Goal: Information Seeking & Learning: Learn about a topic

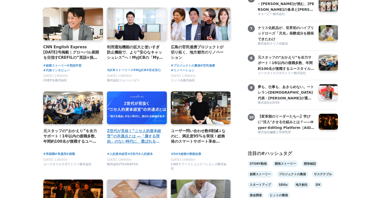
scroll to position [246, 0]
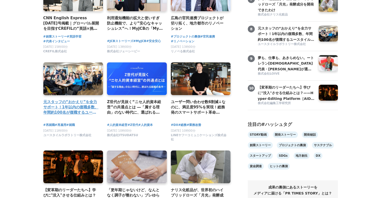
click at [80, 109] on h4 "元スタッフの“おかえり”を全力サポート！1年以内の復職多数、年間約100名が復職するユースタイルラボラトリーの「カムバック採用」実績と背景を公開" at bounding box center [71, 107] width 56 height 16
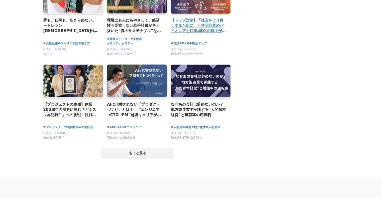
scroll to position [920, 0]
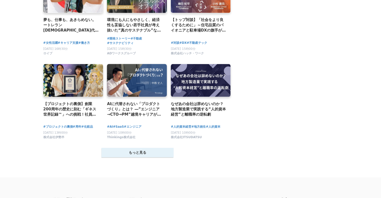
click at [151, 157] on button "もっと見る" at bounding box center [137, 153] width 72 height 10
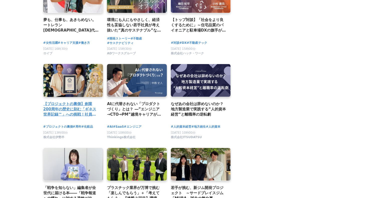
click at [77, 117] on h2 "【プロジェクトの裏側】創業200周年の歴史に刻む「ギネス世界記録™」への挑戦！社員にも秘密で準備されたサプライズチャレンジの舞台裏" at bounding box center [71, 109] width 56 height 16
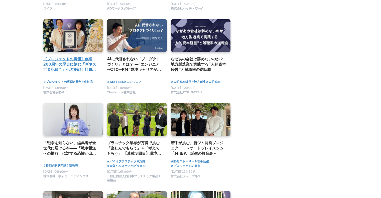
scroll to position [967, 0]
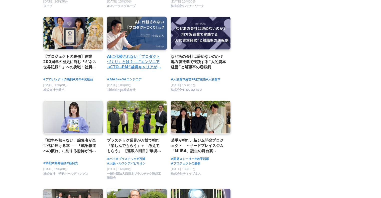
click at [140, 66] on h2 "AIに代替されない「プロダクトづくり」とは？ ―”エンジニア→CTO→PM”越境キャリアが語る、どんな肩書でも必要な視点" at bounding box center [135, 62] width 56 height 16
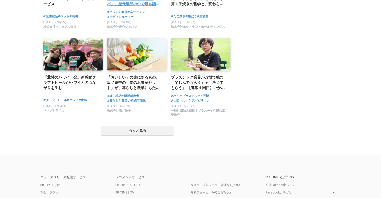
scroll to position [1490, 0]
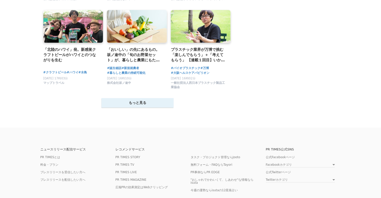
click at [137, 108] on button "もっと見る" at bounding box center [137, 103] width 72 height 10
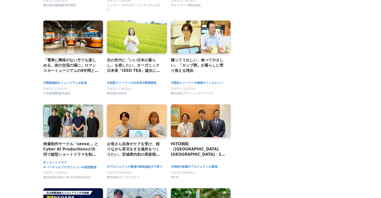
scroll to position [1755, 0]
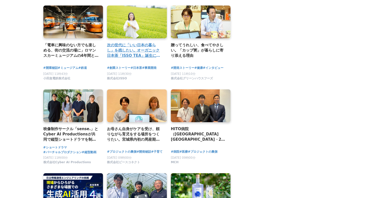
click at [120, 54] on h2 "次の世代に「いい日本の暮らし」を残したい。オーガニック日本茶「ISSO TEA」誕生に込めた想い" at bounding box center [135, 50] width 56 height 16
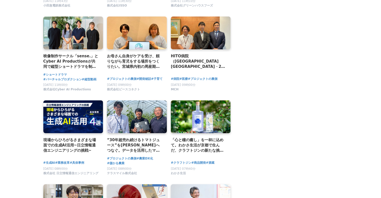
scroll to position [1826, 0]
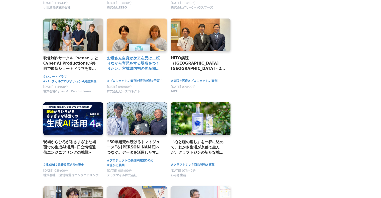
click at [133, 52] on link at bounding box center [136, 35] width 63 height 35
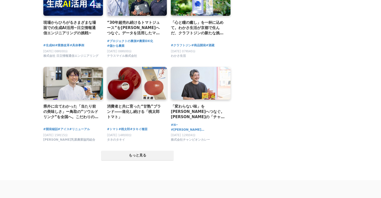
scroll to position [1978, 0]
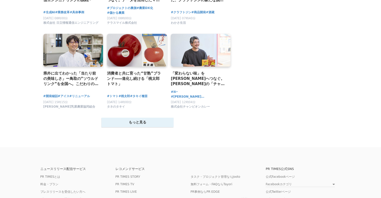
click at [114, 127] on button "もっと見る" at bounding box center [137, 123] width 72 height 10
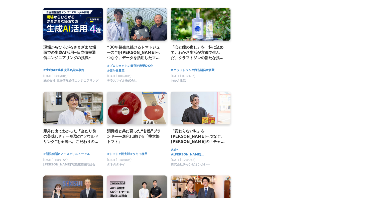
scroll to position [1919, 0]
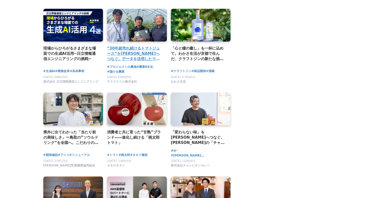
drag, startPoint x: 131, startPoint y: 55, endPoint x: 109, endPoint y: 54, distance: 21.6
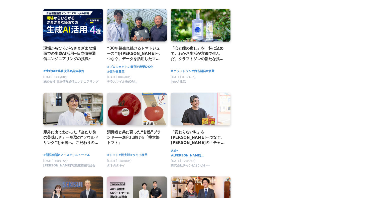
drag, startPoint x: 109, startPoint y: 54, endPoint x: 106, endPoint y: 59, distance: 5.6
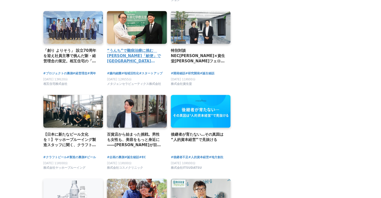
scroll to position [2266, 0]
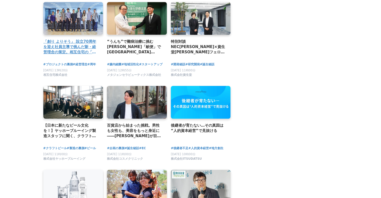
click at [71, 55] on h2 "「創り よりそう」 設立70周年を迎え社員主導で挑んだ新・経営理念の策定。相互住宅の「これまで」と「これから」に込められた全社員の想い。" at bounding box center [71, 47] width 56 height 16
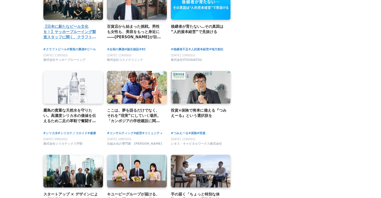
scroll to position [2366, 0]
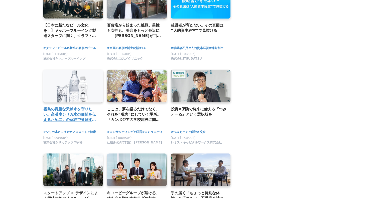
click at [69, 120] on h2 "霧島の貴重な天然水を守りたい。高濃度シリカ水の価値を伝えるため二足の草鞋で奮闘する担当者の想い" at bounding box center [71, 114] width 56 height 16
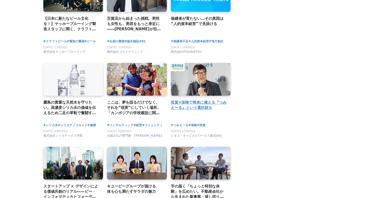
scroll to position [2372, 0]
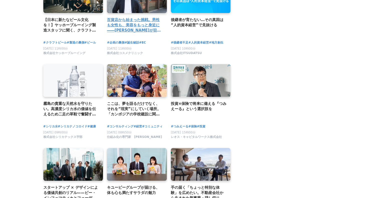
click at [149, 33] on h2 "百貨店から始まった挑戦。男性も女性も、美容をもっと身近に――LIONELが目指す“プライド”を守る場所" at bounding box center [135, 25] width 56 height 16
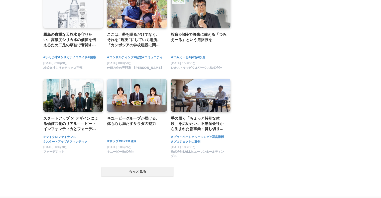
scroll to position [2440, 0]
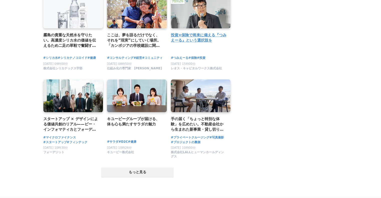
click at [196, 43] on h2 "投資×保険で将来に備える『つみえーる』という選択肢を" at bounding box center [199, 37] width 56 height 11
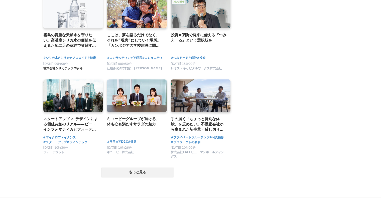
scroll to position [2474, 0]
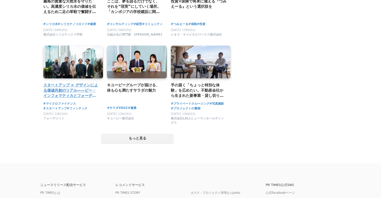
click at [80, 99] on h2 "スタートアップ × デザインによる価値共創のリアル——ビー・インフォマティカとフォーデジットが拓く、東南アジア金融サービスの[PERSON_NAME]" at bounding box center [71, 90] width 56 height 16
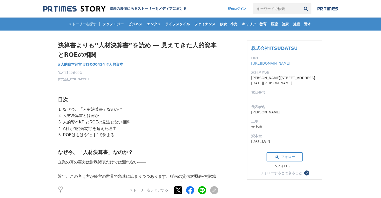
drag, startPoint x: 57, startPoint y: 79, endPoint x: 77, endPoint y: 76, distance: 20.3
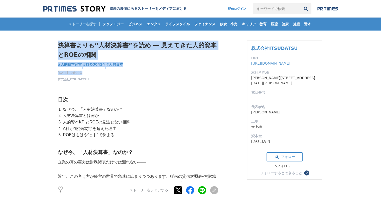
click at [211, 67] on div "決算書よりも“人材決算書”を読め ― 見えてきた人的資本とROEの相関 人的資本経営 #人的資本経営 #ISO30414 #人的資本 2" at bounding box center [138, 61] width 160 height 41
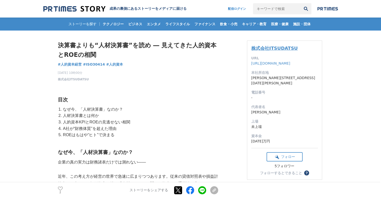
drag, startPoint x: 300, startPoint y: 47, endPoint x: 252, endPoint y: 47, distance: 48.3
click at [252, 47] on h3 "株式会社ITSUDATSU" at bounding box center [284, 48] width 67 height 7
copy link "株式会社ITSUDATSU"
drag, startPoint x: 251, startPoint y: 113, endPoint x: 262, endPoint y: 115, distance: 11.2
click at [262, 115] on dl "URL https://itsudatsu.com 本社所在地 東京都港区赤坂8-4-14 青山タワープレイス8階 電話番号 - 代表者名 黒澤伶 上場 未上…" at bounding box center [284, 100] width 67 height 88
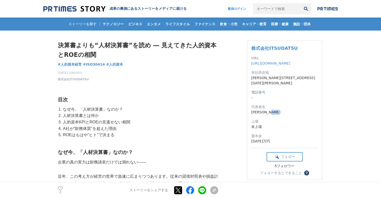
copy dd "黒澤伶"
drag, startPoint x: 248, startPoint y: 49, endPoint x: 296, endPoint y: 48, distance: 48.3
click at [296, 48] on div "株式会社ITSUDATSU URL https://itsudatsu.com 本社所在地 東京都港区赤坂8-4-14 青山タワープレイス8階 電話番号 - …" at bounding box center [284, 110] width 75 height 139
copy link "株式会社ITSUDATSU"
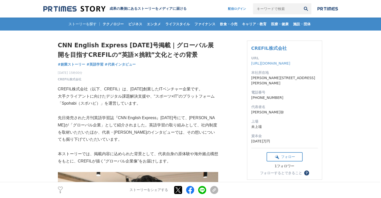
drag, startPoint x: 248, startPoint y: 48, endPoint x: 303, endPoint y: 44, distance: 55.0
click at [303, 44] on div "CREFIL株式会社 URL https://crefil.com/ 本社所在地 東京都中央区日本橋富沢町６−４ WORK EDITION NINGYOCHO…" at bounding box center [284, 110] width 75 height 139
copy link "CREFIL株式会社"
drag, startPoint x: 249, startPoint y: 112, endPoint x: 264, endPoint y: 111, distance: 15.0
click at [264, 111] on div "CREFIL株式会社 URL https://crefil.com/ 本社所在地 東京都中央区日本橋富沢町６−４ WORK EDITION NINGYOCHO…" at bounding box center [284, 110] width 75 height 139
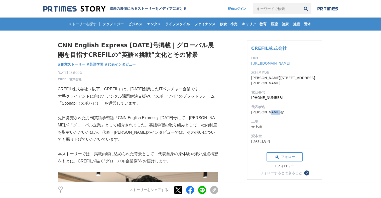
copy dd "丹治雄弥"
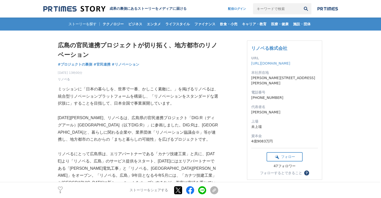
drag, startPoint x: 248, startPoint y: 49, endPoint x: 287, endPoint y: 44, distance: 38.9
click at [287, 44] on div "リノベる株式会社 URL https://renoveru.co.jp/ 本社所在地 東京都港区南青山5丁目4‐35 たつむら青山ビル 電話番号 03-576…" at bounding box center [284, 110] width 75 height 139
copy link "リノベる株式会社"
drag, startPoint x: 252, startPoint y: 110, endPoint x: 286, endPoint y: 111, distance: 33.8
click at [286, 111] on dd "山下智弘" at bounding box center [284, 112] width 67 height 5
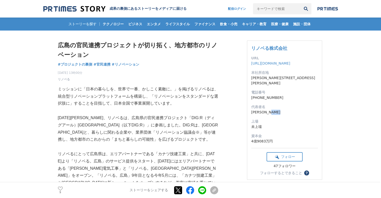
copy dd "山下智弘"
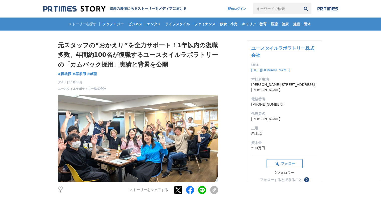
drag, startPoint x: 249, startPoint y: 46, endPoint x: 259, endPoint y: 54, distance: 12.3
click at [259, 54] on div "ユースタイルラボラトリー株式会社 URL https://eustylelab.co.jp/ 本社所在地 東京都中野区本町1-32-2　ハーモニータワー18階…" at bounding box center [284, 114] width 75 height 146
copy link "ユースタイルラボラトリー株式会社"
drag, startPoint x: 250, startPoint y: 120, endPoint x: 261, endPoint y: 120, distance: 10.8
click at [261, 120] on div "ユースタイルラボラトリー株式会社 URL https://eustylelab.co.jp/ 本社所在地 東京都中野区本町1-32-2　ハーモニータワー18階…" at bounding box center [284, 114] width 75 height 146
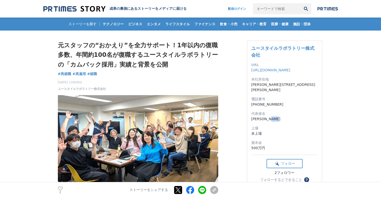
copy dd "大畑健"
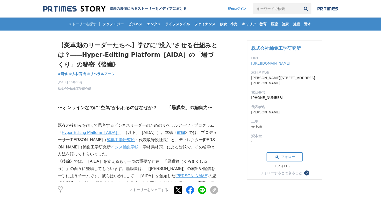
drag, startPoint x: 248, startPoint y: 48, endPoint x: 300, endPoint y: 46, distance: 52.4
click at [300, 46] on div "株式会社編集工学研究所 URL http://www.eel.co.jp 本社所在地 東京都世田谷区赤堤２丁目１５番３号 電話番号 03-5301-2214 …" at bounding box center [284, 110] width 75 height 139
copy link "株式会社編集工学研究所"
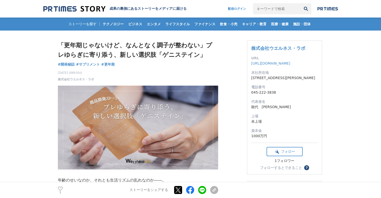
drag, startPoint x: 249, startPoint y: 45, endPoint x: 315, endPoint y: 45, distance: 65.9
click at [315, 45] on div "株式会社ウエルネス・ラボ URL [URL][DOMAIN_NAME] 本社所在地 [STREET_ADDRESS][PERSON_NAME] 電話番号 04…" at bounding box center [284, 108] width 75 height 134
copy link "株式会社ウエルネス・ラボ"
drag, startPoint x: 250, startPoint y: 113, endPoint x: 279, endPoint y: 114, distance: 29.1
click at [279, 114] on div "株式会社ウエルネス・ラボ URL http://wellnesslab.co.jp/ 本社所在地 神奈川県横浜市中区尾上町1丁目4番地1 関内STビル3F 電…" at bounding box center [284, 108] width 75 height 134
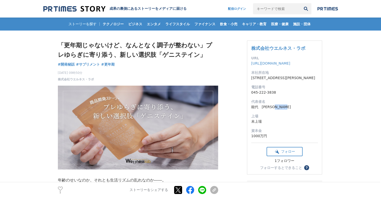
copy dd "能代　維英"
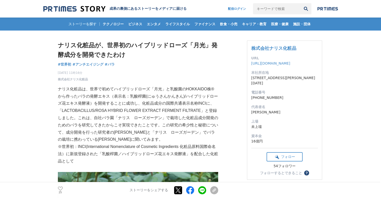
drag, startPoint x: 249, startPoint y: 45, endPoint x: 304, endPoint y: 48, distance: 54.7
click at [304, 48] on div "株式会社ナリス化粧品 URL http://www.naris.co.jp 本社所在地 大阪府大阪市福島区海老江1－11－17 電話番号 06-6458-58…" at bounding box center [284, 110] width 75 height 139
copy link "株式会社ナリス化粧品"
drag, startPoint x: 251, startPoint y: 104, endPoint x: 257, endPoint y: 106, distance: 6.4
click at [257, 106] on dl "URL http://www.naris.co.jp 本社所在地 大阪府大阪市福島区海老江1－11－17 電話番号 06-6458-5801 代表者名 村岡弘…" at bounding box center [284, 100] width 67 height 88
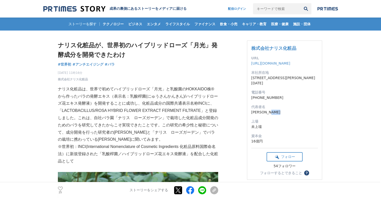
drag, startPoint x: 266, startPoint y: 106, endPoint x: 248, endPoint y: 107, distance: 18.6
click at [248, 107] on div "株式会社ナリス化粧品 URL http://www.naris.co.jp 本社所在地 大阪府大阪市福島区海老江1－11－17 電話番号 06-6458-58…" at bounding box center [284, 110] width 75 height 139
copy dd "村岡弘義"
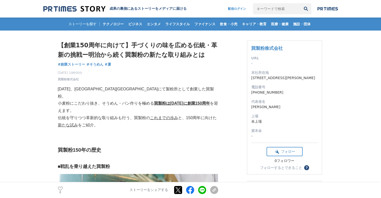
drag, startPoint x: 248, startPoint y: 51, endPoint x: 303, endPoint y: 49, distance: 55.6
click at [303, 49] on div "巽製粉株式会社 URL - 本社所在地 [STREET_ADDRESS][PERSON_NAME] 電話番号 [PHONE_NUMBER] 代表者名 [PER…" at bounding box center [284, 108] width 75 height 134
copy link "巽製粉株式会社"
drag, startPoint x: 252, startPoint y: 106, endPoint x: 267, endPoint y: 107, distance: 14.9
click at [267, 107] on dd "[PERSON_NAME]" at bounding box center [284, 106] width 67 height 5
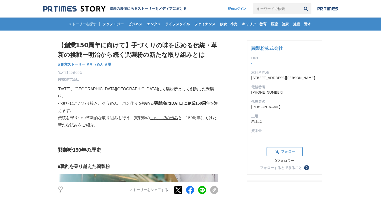
copy dd "[PERSON_NAME]"
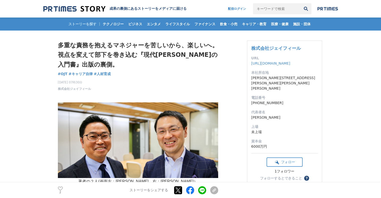
drag, startPoint x: 249, startPoint y: 48, endPoint x: 313, endPoint y: 44, distance: 64.7
click at [313, 44] on div "株式会社ジェイフィール URL https://www.j-feel.jp/ 本社所在地 東京都渋谷区渋谷３－３－２ アーバンセンター渋谷イースト6F 電話番…" at bounding box center [284, 113] width 75 height 144
copy link "株式会社ジェイフィール"
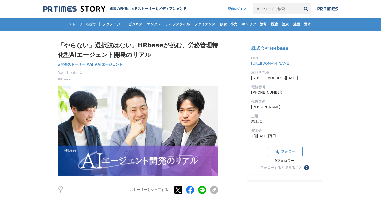
copy link "株式会社HRbase"
drag, startPoint x: 251, startPoint y: 43, endPoint x: 288, endPoint y: 44, distance: 37.8
click at [288, 44] on div "株式会社HRbase URL https://hrbase.co.jp/ 本社所在地 大阪府大阪市中央区谷町2-1-19 サンクチュアリーコート3A号室 電話…" at bounding box center [284, 108] width 75 height 134
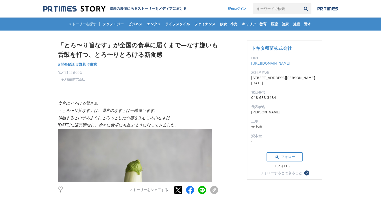
drag, startPoint x: 248, startPoint y: 46, endPoint x: 294, endPoint y: 43, distance: 45.9
click at [294, 43] on div "トキタ種苗株式会社 URL http://www.tokitaseed.co.jp/ 本社所在地 さいたま市見沼区中川１０６９ 電話番号 048-683-34…" at bounding box center [284, 110] width 75 height 139
copy link "トキタ種苗株式会社"
drag, startPoint x: 248, startPoint y: 104, endPoint x: 265, endPoint y: 105, distance: 16.6
click at [265, 105] on div "トキタ種苗株式会社 URL http://www.tokitaseed.co.jp/ 本社所在地 さいたま市見沼区中川１０６９ 電話番号 048-683-34…" at bounding box center [284, 110] width 75 height 139
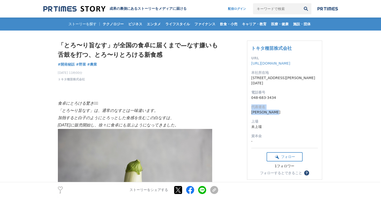
click at [263, 104] on dt "代表者名" at bounding box center [284, 106] width 67 height 5
drag, startPoint x: 251, startPoint y: 106, endPoint x: 266, endPoint y: 105, distance: 14.8
click at [266, 110] on dd "時田巌" at bounding box center [284, 112] width 67 height 5
copy dd "時田巌"
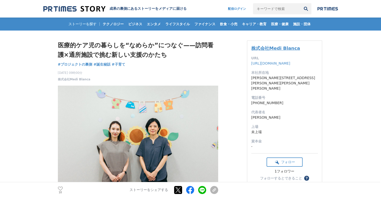
copy link "株式会社Medi Blanca"
drag, startPoint x: 249, startPoint y: 48, endPoint x: 297, endPoint y: 49, distance: 48.1
click at [297, 49] on div "株式会社Medi Blanca URL https://medi-blanca.co.jp/ 本社所在地 東京都千代田区神田神保町 1-10-3 カメラ太陽堂…" at bounding box center [284, 113] width 75 height 144
drag, startPoint x: 249, startPoint y: 111, endPoint x: 264, endPoint y: 113, distance: 15.2
click at [264, 113] on div "株式会社Medi Blanca URL https://medi-blanca.co.jp/ 本社所在地 東京都千代田区神田神保町 1-10-3 カメラ太陽堂…" at bounding box center [284, 113] width 75 height 144
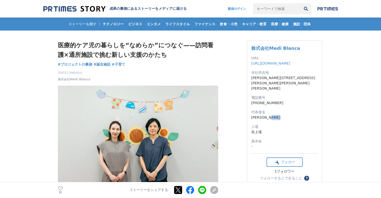
copy dd "横山佳野"
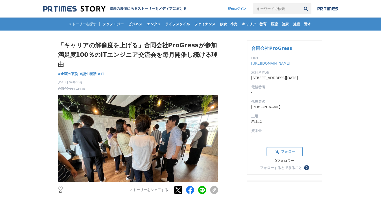
drag, startPoint x: 249, startPoint y: 49, endPoint x: 293, endPoint y: 46, distance: 43.6
click at [293, 46] on div "合同会社ProGress URL [URL][DOMAIN_NAME] 本社所在地 [STREET_ADDRESS][PERSON_NAME][DATE] 電…" at bounding box center [284, 108] width 75 height 134
copy link "合同会社ProGress"
drag, startPoint x: 250, startPoint y: 107, endPoint x: 271, endPoint y: 107, distance: 20.8
click at [271, 107] on div "合同会社ProGress URL [URL][DOMAIN_NAME] 本社所在地 [STREET_ADDRESS][PERSON_NAME][DATE] 電…" at bounding box center [284, 108] width 75 height 134
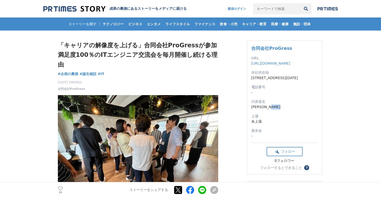
copy dd "[PERSON_NAME]"
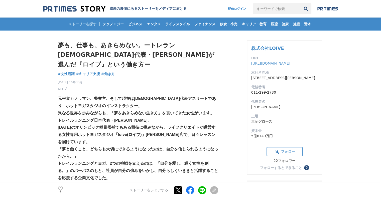
drag, startPoint x: 249, startPoint y: 47, endPoint x: 296, endPoint y: 43, distance: 47.0
click at [296, 43] on div "株式会社LOIVE URL https://loive.co.jp/ 本社所在地 北海道札幌市北区北7条西4丁目5-1 伊藤110ビル 4階 電話番号 011…" at bounding box center [284, 108] width 75 height 134
copy link "株式会社LOIVE"
drag, startPoint x: 250, startPoint y: 65, endPoint x: 296, endPoint y: 63, distance: 45.6
click at [296, 63] on div "株式会社LOIVE URL https://loive.co.jp/ 本社所在地 北海道札幌市北区北7条西4丁目5-1 伊藤110ビル 4階 電話番号 011…" at bounding box center [284, 108] width 75 height 134
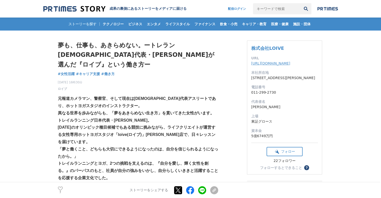
copy link "https://loive.co.jp/"
drag, startPoint x: 253, startPoint y: 112, endPoint x: 265, endPoint y: 112, distance: 12.0
click at [265, 110] on dd "前川彩香" at bounding box center [284, 106] width 67 height 5
drag, startPoint x: 250, startPoint y: 111, endPoint x: 268, endPoint y: 113, distance: 18.2
click at [268, 113] on div "株式会社LOIVE URL https://loive.co.jp/ 本社所在地 北海道札幌市北区北7条西4丁目5-1 伊藤110ビル 4階 電話番号 011…" at bounding box center [284, 108] width 75 height 134
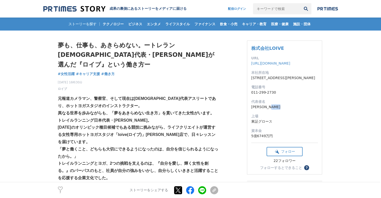
copy dd "前川彩香"
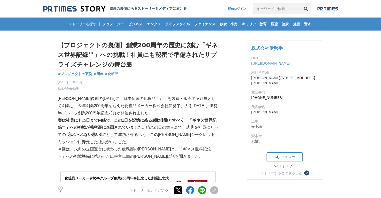
drag, startPoint x: 248, startPoint y: 46, endPoint x: 300, endPoint y: 43, distance: 52.2
click at [300, 43] on div "株式会社伊勢半 URL http://www.isehan.co.jp/ 本社所在地 東京都千代田区四番町6番11号 電話番号 03-3262-3111 代表…" at bounding box center [284, 110] width 75 height 139
copy link "株式会社伊勢半"
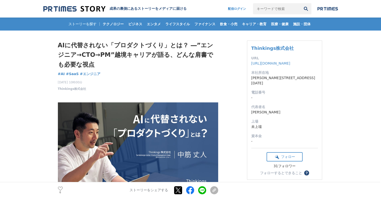
drag, startPoint x: 248, startPoint y: 46, endPoint x: 293, endPoint y: 47, distance: 44.3
click at [293, 47] on div "Thinkings株式会社 URL [URL][DOMAIN_NAME] 本社所在地 [PERSON_NAME][STREET_ADDRESS][DATE] …" at bounding box center [284, 110] width 75 height 139
copy link "Thinkings株式会社"
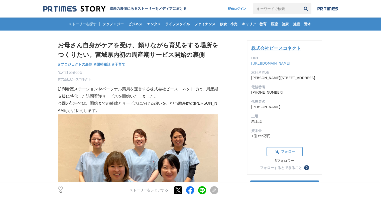
drag, startPoint x: 246, startPoint y: 46, endPoint x: 300, endPoint y: 46, distance: 54.1
copy div "株式会社ピースコネクト"
drag, startPoint x: 252, startPoint y: 111, endPoint x: 265, endPoint y: 113, distance: 13.7
click at [265, 110] on dd "[PERSON_NAME]" at bounding box center [284, 106] width 67 height 5
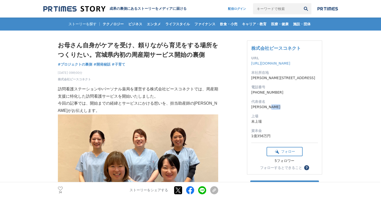
copy dd "[PERSON_NAME]"
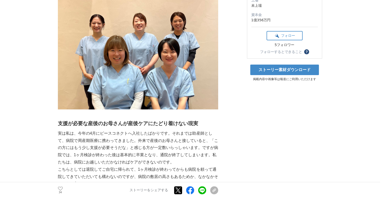
scroll to position [121, 0]
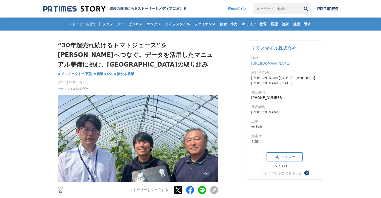
drag, startPoint x: 249, startPoint y: 49, endPoint x: 291, endPoint y: 51, distance: 42.4
click at [291, 51] on div "テラスマイル株式会社 URL https://terracemile.jp/ 本社所在地 宮崎県宮崎市橘通西1-5-30 TIPマンション207 電話番号 0…" at bounding box center [284, 110] width 75 height 139
drag, startPoint x: 248, startPoint y: 47, endPoint x: 317, endPoint y: 42, distance: 69.5
click at [317, 42] on div "テラスマイル株式会社 URL https://terracemile.jp/ 本社所在地 宮崎県宮崎市橘通西1-5-30 TIPマンション207 電話番号 0…" at bounding box center [284, 110] width 75 height 139
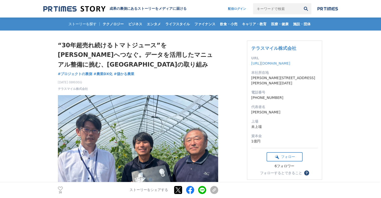
copy link "テラスマイル株式会社"
drag, startPoint x: 249, startPoint y: 109, endPoint x: 264, endPoint y: 111, distance: 14.7
click at [264, 111] on div "テラスマイル株式会社 URL https://terracemile.jp/ 本社所在地 宮崎県宮崎市橘通西1-5-30 TIPマンション207 電話番号 0…" at bounding box center [284, 110] width 75 height 139
click at [264, 111] on dd "生駒祐一" at bounding box center [284, 112] width 67 height 5
drag, startPoint x: 264, startPoint y: 111, endPoint x: 254, endPoint y: 113, distance: 10.1
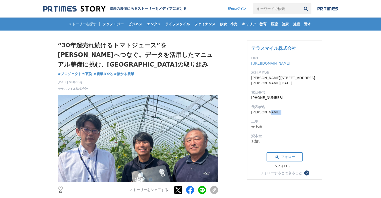
click at [254, 113] on dd "生駒祐一" at bounding box center [284, 112] width 67 height 5
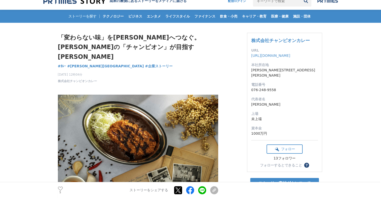
scroll to position [8, 0]
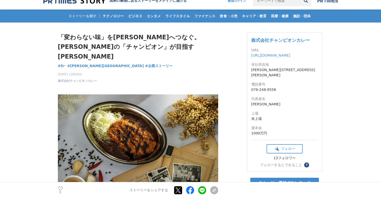
drag, startPoint x: 248, startPoint y: 40, endPoint x: 311, endPoint y: 36, distance: 62.5
click at [311, 36] on div "株式会社チャンピオンカレー URL [URL][DOMAIN_NAME] 本社所在地 [PERSON_NAME][STREET_ADDRESS][PERSON…" at bounding box center [284, 102] width 75 height 139
copy link "株式会社チャンピオンカレー"
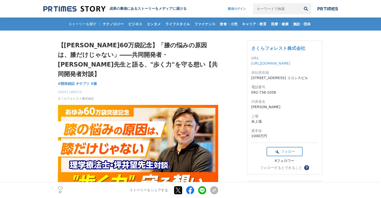
drag, startPoint x: 249, startPoint y: 47, endPoint x: 310, endPoint y: 45, distance: 60.9
click at [310, 45] on div "さくらフォレスト株式会社 URL https://sakuraforest.co.jp/ 本社所在地 福岡県福岡市中央区警固２丁目１２番２３号 ココシスビル …" at bounding box center [284, 108] width 75 height 134
copy link "さくらフォレスト株式会社"
drag, startPoint x: 249, startPoint y: 111, endPoint x: 272, endPoint y: 111, distance: 22.3
click at [272, 111] on div "さくらフォレスト株式会社 URL https://sakuraforest.co.jp/ 本社所在地 福岡県福岡市中央区警固２丁目１２番２３号 ココシスビル …" at bounding box center [284, 108] width 75 height 134
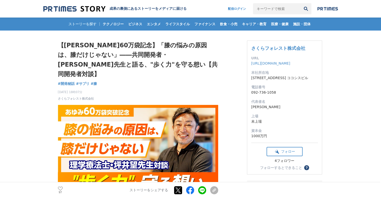
copy dd "髙島 励央"
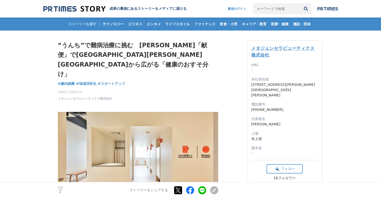
drag, startPoint x: 250, startPoint y: 50, endPoint x: 268, endPoint y: 57, distance: 19.3
click at [268, 57] on div "メタジェンセラピューティクス株式会社 URL - 本社所在地 [STREET_ADDRESS][PERSON_NAME][DEMOGRAPHIC_DATA][…" at bounding box center [284, 116] width 75 height 151
copy link "メタジェンセラピューティクス株式会社"
drag, startPoint x: 248, startPoint y: 114, endPoint x: 261, endPoint y: 115, distance: 12.8
click at [261, 115] on div "メタジェンセラピューティクス株式会社 URL - 本社所在地 山形県鶴岡市覚岸寺字水上246番地2 電話番号 03-6807-3987 代表者名 中原拓 上場…" at bounding box center [284, 116] width 75 height 151
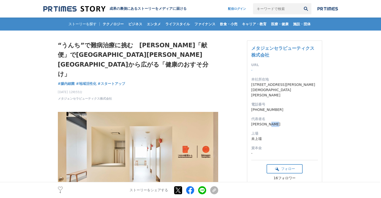
copy dd "中原拓"
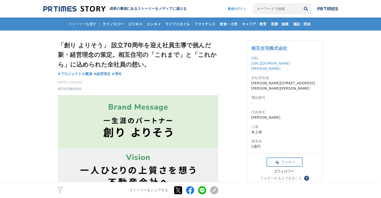
drag, startPoint x: 247, startPoint y: 44, endPoint x: 289, endPoint y: 44, distance: 42.6
click at [289, 44] on div "相互住宅株式会社 URL https://www.sohgo-jyutaku.co.jp/ 本社所在地 東京都品川区大崎1-2-2 アートヴィレッジ大崎セント…" at bounding box center [284, 113] width 75 height 144
copy link "相互住宅株式会社"
drag, startPoint x: 250, startPoint y: 113, endPoint x: 272, endPoint y: 111, distance: 21.8
click at [272, 111] on div "相互住宅株式会社 URL https://www.sohgo-jyutaku.co.jp/ 本社所在地 東京都品川区大崎1-2-2 アートヴィレッジ大崎セント…" at bounding box center [284, 113] width 75 height 144
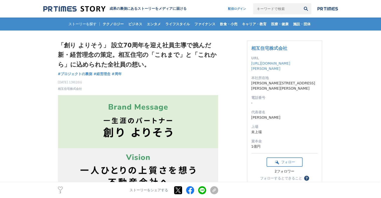
copy dd "武富　正夫"
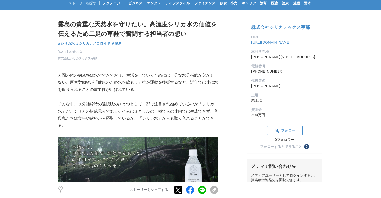
drag, startPoint x: 248, startPoint y: 24, endPoint x: 310, endPoint y: 28, distance: 62.5
click at [310, 28] on div "株式会社シリカテックス宇部 URL [URL][DOMAIN_NAME] 本社所在地 [PERSON_NAME][STREET_ADDRESS] 電話番号 […" at bounding box center [284, 87] width 75 height 134
copy link "株式会社シリカテックス宇部"
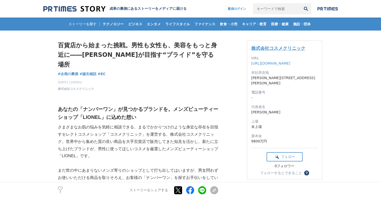
drag, startPoint x: 249, startPoint y: 51, endPoint x: 304, endPoint y: 48, distance: 54.4
click at [304, 48] on div "株式会社コスメクリニック URL [URL][DOMAIN_NAME] 本社所在地 [PERSON_NAME][STREET_ADDRESS][PERSON_…" at bounding box center [284, 110] width 75 height 139
copy link "株式会社コスメクリニック"
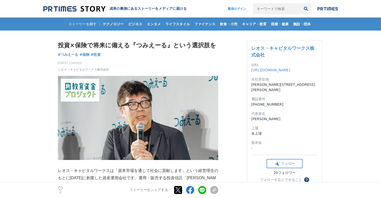
drag, startPoint x: 250, startPoint y: 43, endPoint x: 270, endPoint y: 53, distance: 22.1
click at [270, 53] on div "レオス・キャピタルワークス株式会社 URL [URL][DOMAIN_NAME] 本社所在地 [PERSON_NAME][STREET_ADDRESS][PE…" at bounding box center [284, 114] width 75 height 146
copy link "レオス・キャピタルワークス株式会社"
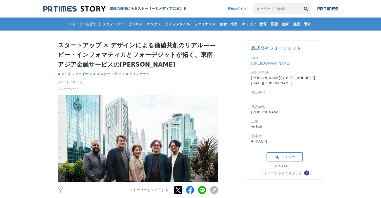
drag, startPoint x: 249, startPoint y: 49, endPoint x: 302, endPoint y: 49, distance: 53.1
click at [302, 49] on div "株式会社フォーデジット URL [URL][DOMAIN_NAME] 本社所在地 [PERSON_NAME][STREET_ADDRESS][DATE][PE…" at bounding box center [284, 110] width 75 height 139
copy link "株式会社フォーデジット"
